Goal: Find specific page/section: Find specific page/section

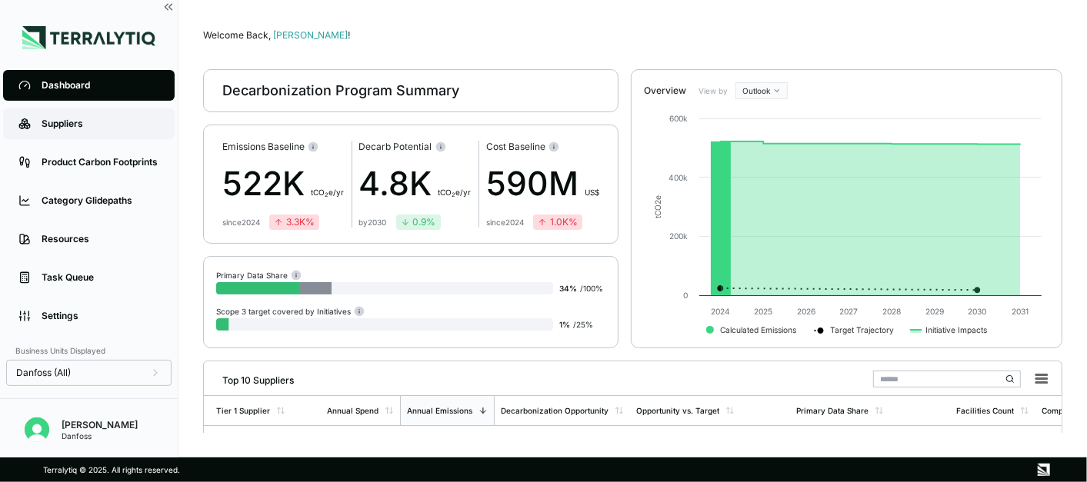
click at [37, 121] on link "Suppliers" at bounding box center [89, 123] width 172 height 31
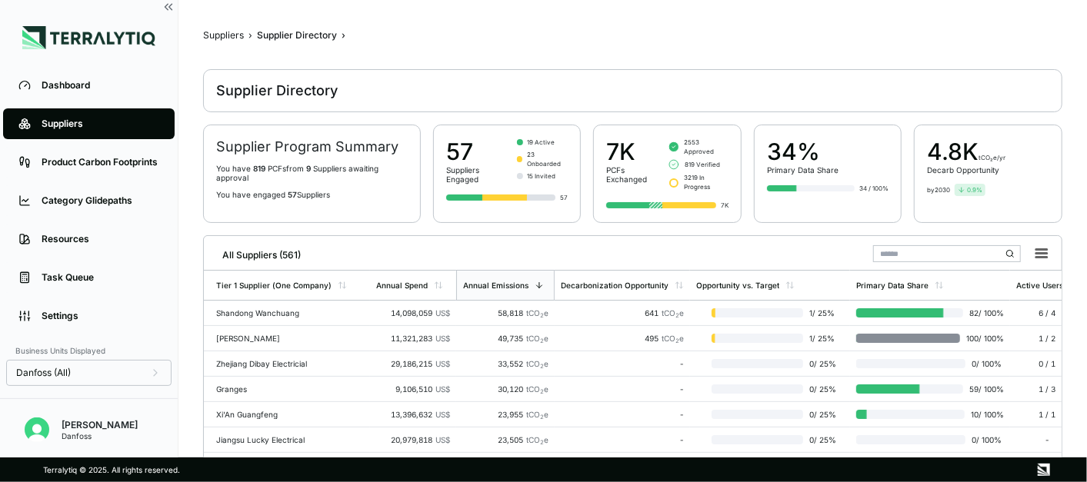
click at [299, 222] on div "Supplier Program Summary You have 819 PCF s from 9 Supplier s awaiting approval…" at bounding box center [312, 174] width 218 height 98
click at [893, 253] on input "text" at bounding box center [947, 253] width 148 height 17
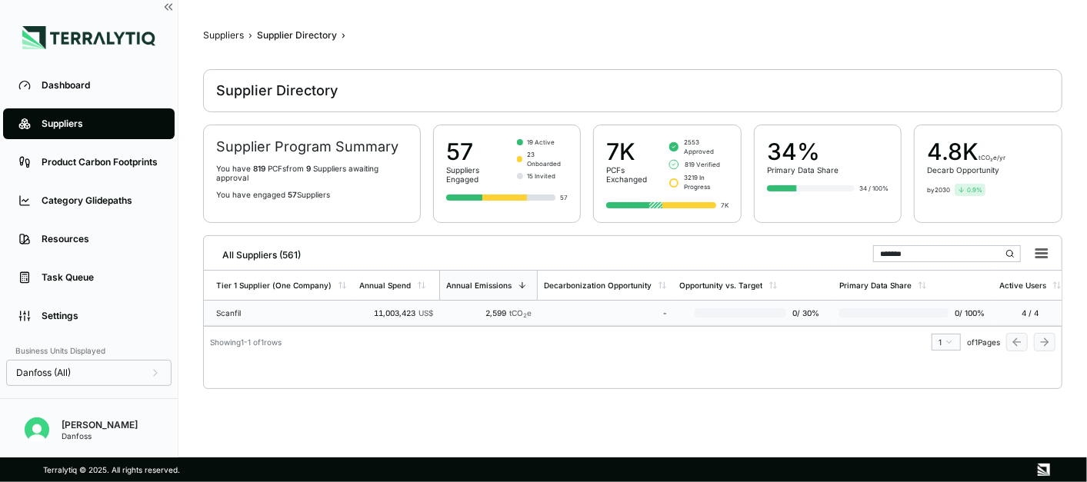
type input "*******"
click at [362, 309] on div "11,003,423 US$" at bounding box center [396, 312] width 74 height 9
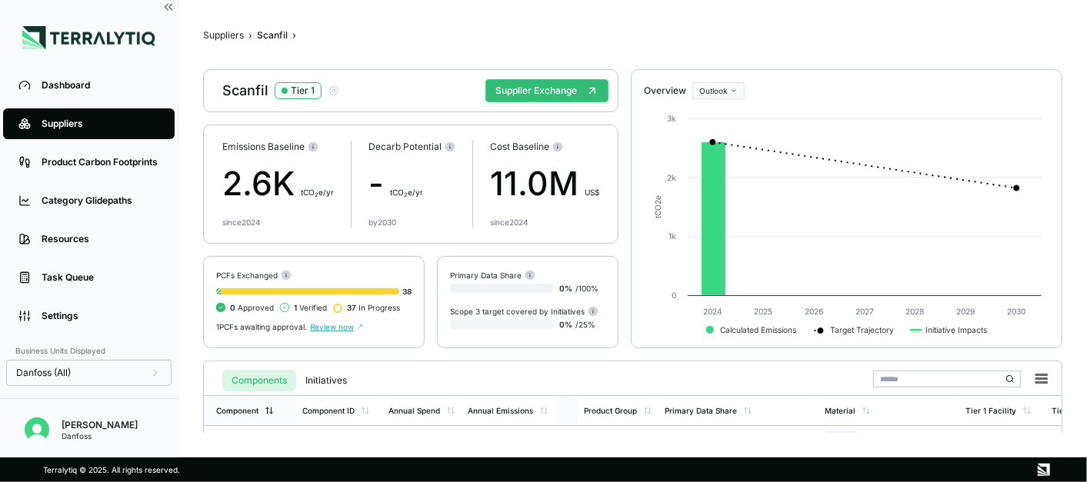
click at [252, 407] on div "Component" at bounding box center [237, 410] width 42 height 9
